Goal: Task Accomplishment & Management: Manage account settings

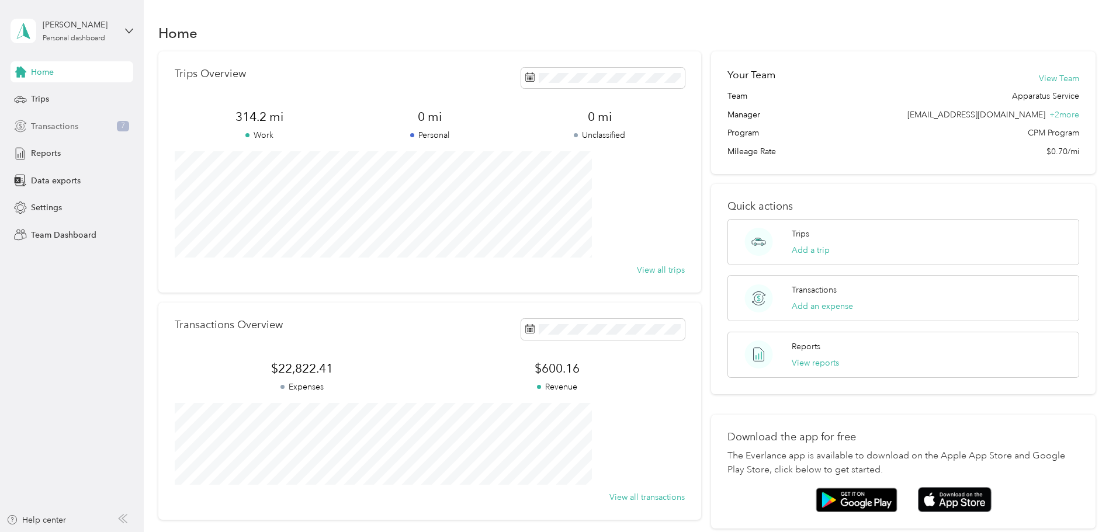
click at [30, 121] on div "Transactions 7" at bounding box center [72, 126] width 123 height 21
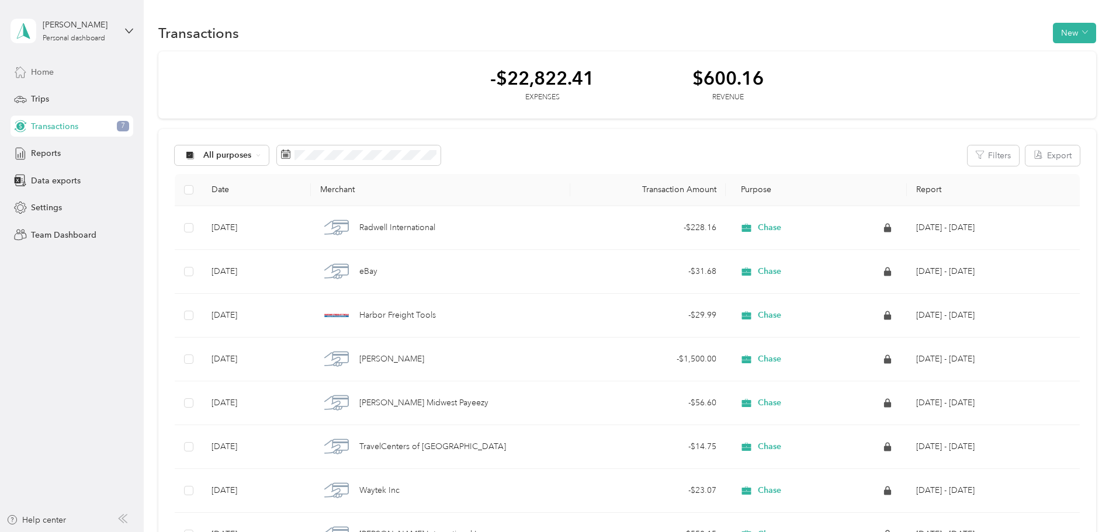
click at [74, 74] on div "Home" at bounding box center [72, 71] width 123 height 21
